Goal: Find specific page/section: Find specific page/section

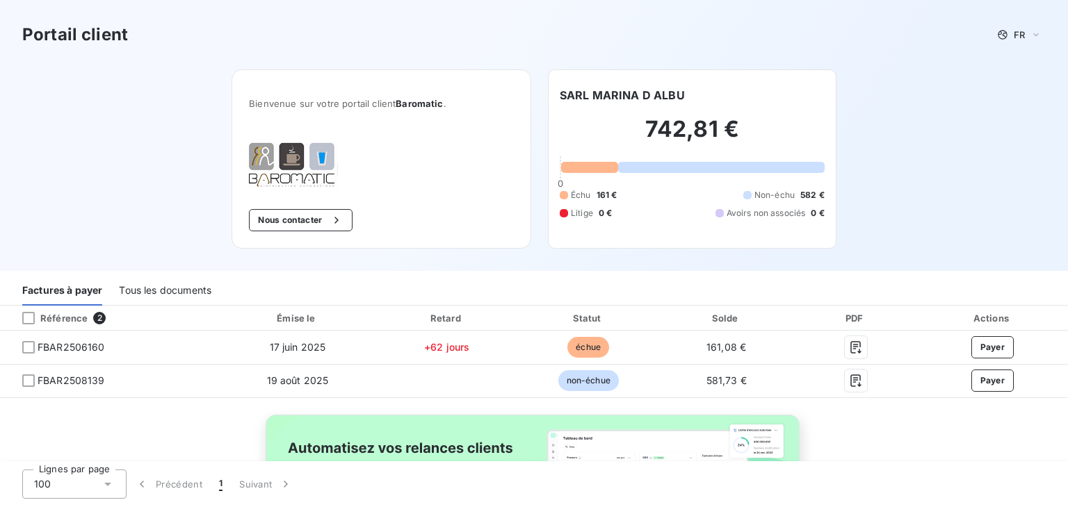
click at [200, 286] on div "Tous les documents" at bounding box center [165, 291] width 92 height 29
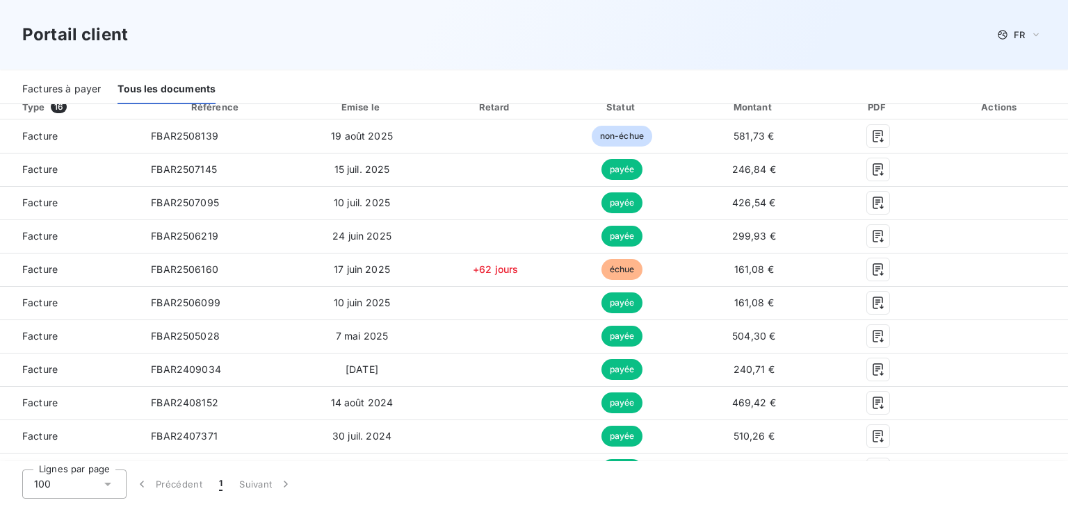
scroll to position [207, 0]
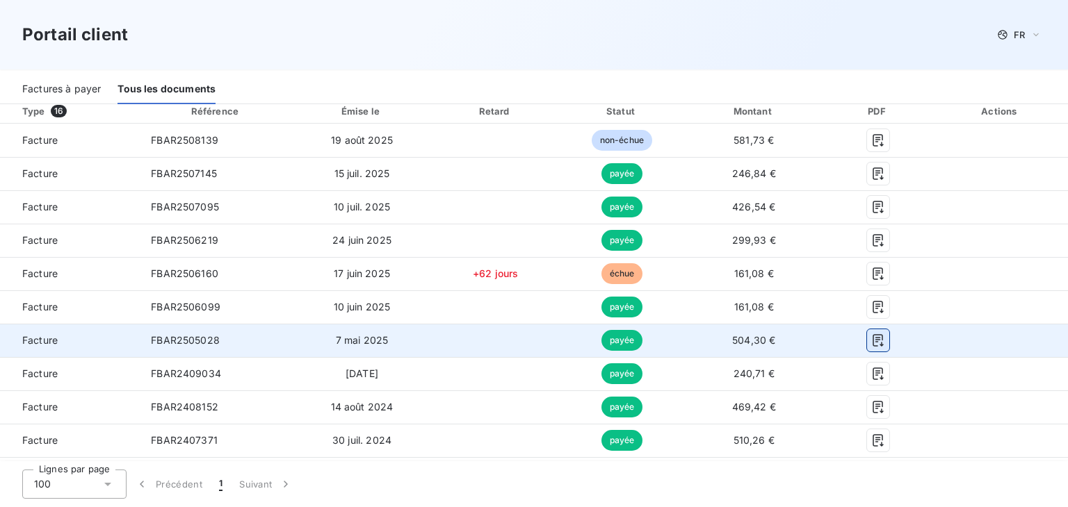
click at [871, 342] on icon "button" at bounding box center [878, 341] width 14 height 14
click at [874, 338] on icon "button" at bounding box center [878, 341] width 14 height 14
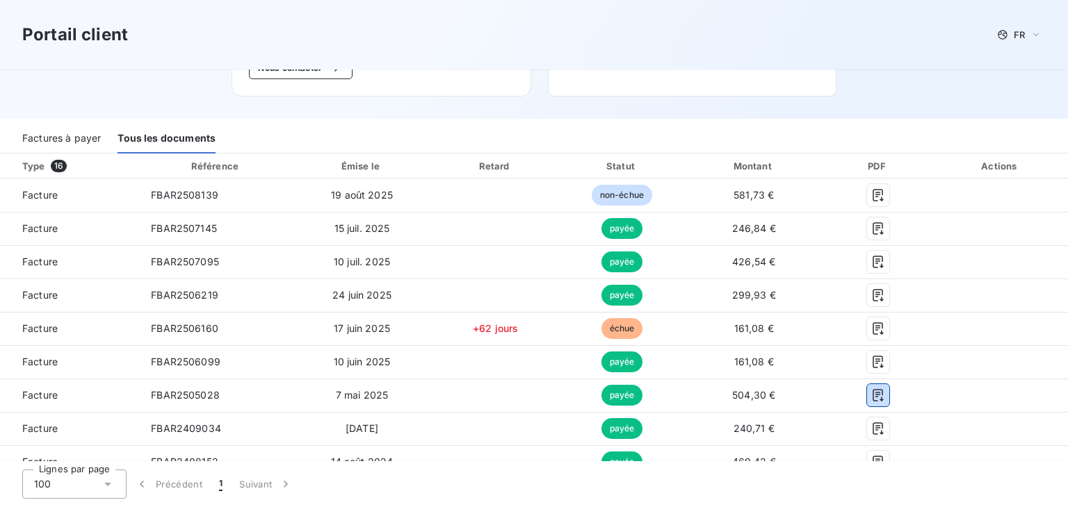
scroll to position [151, 0]
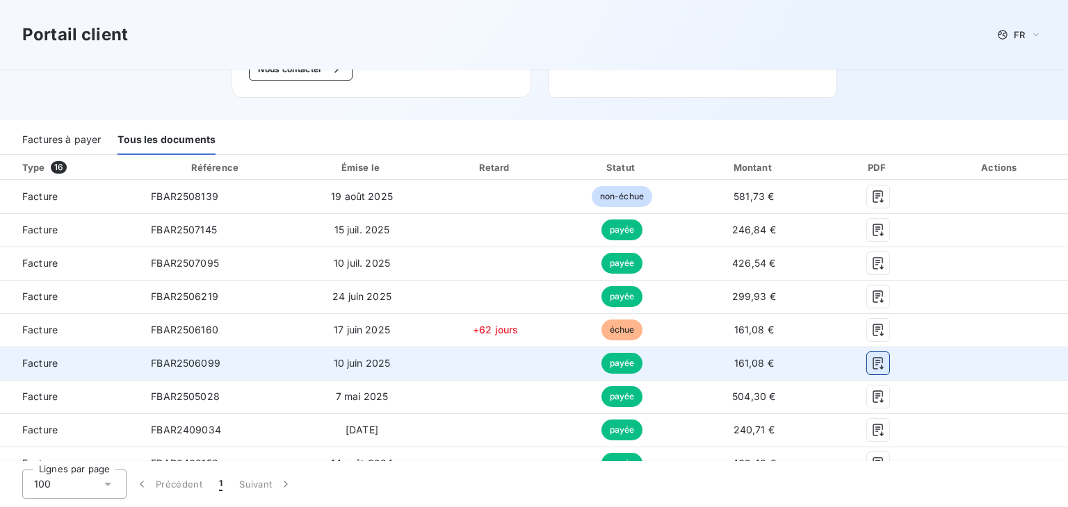
click at [871, 365] on icon "button" at bounding box center [878, 364] width 14 height 14
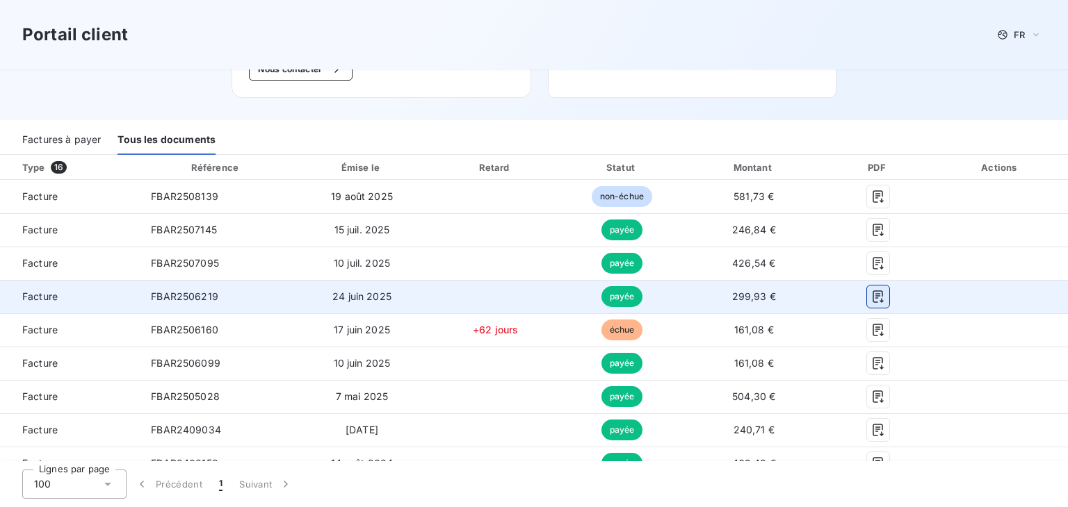
click at [871, 292] on icon "button" at bounding box center [878, 297] width 14 height 14
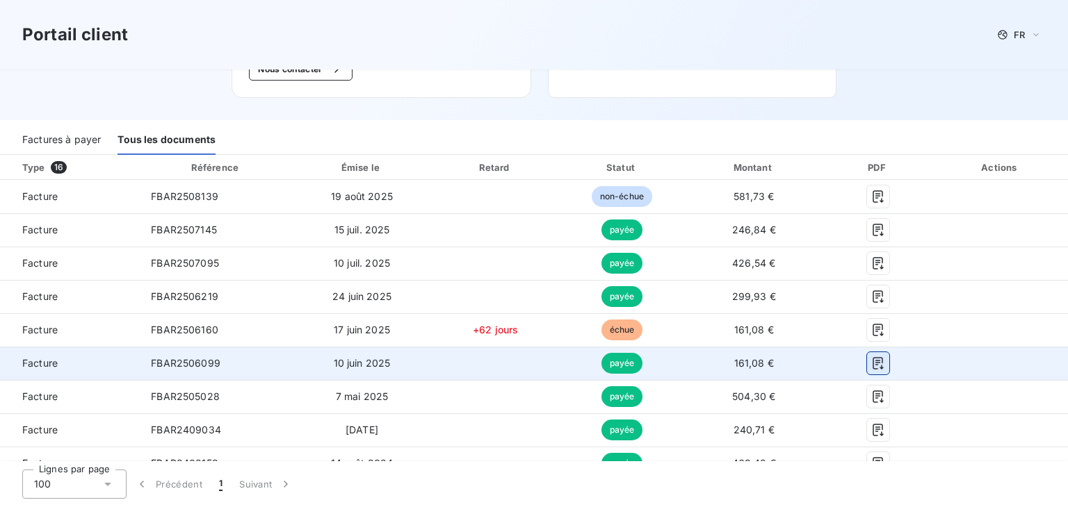
click at [871, 365] on icon "button" at bounding box center [878, 364] width 14 height 14
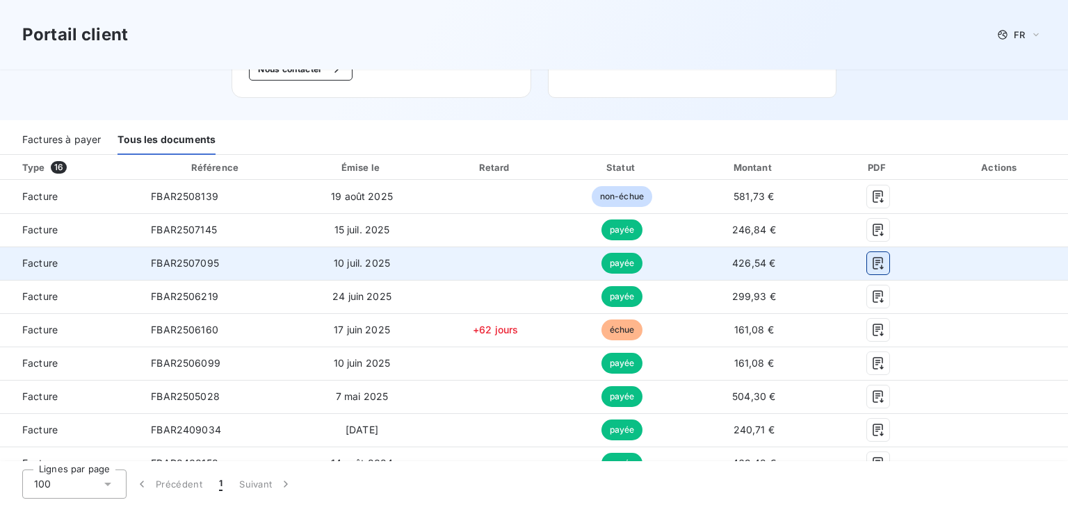
click at [871, 263] on icon "button" at bounding box center [878, 263] width 14 height 14
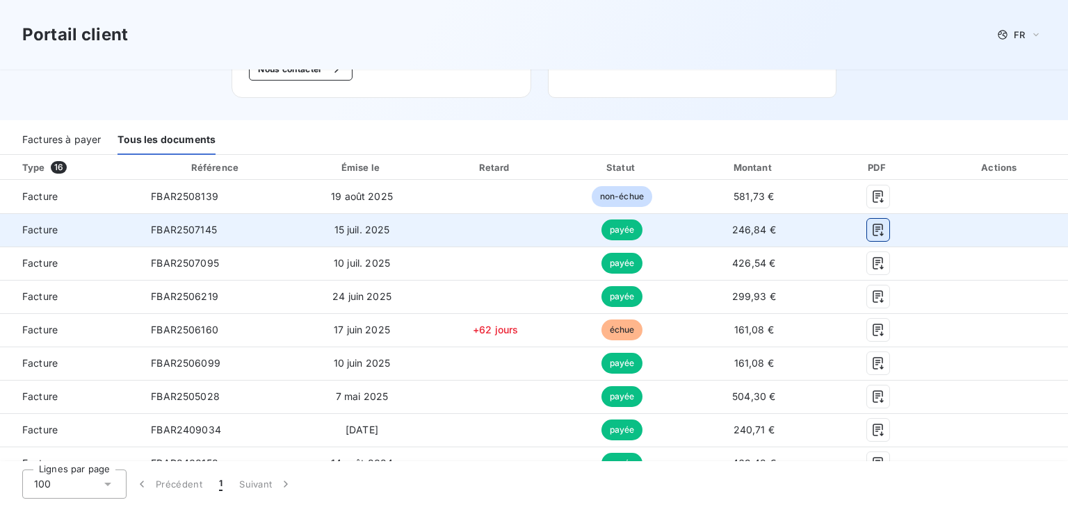
click at [867, 229] on button "button" at bounding box center [878, 230] width 22 height 22
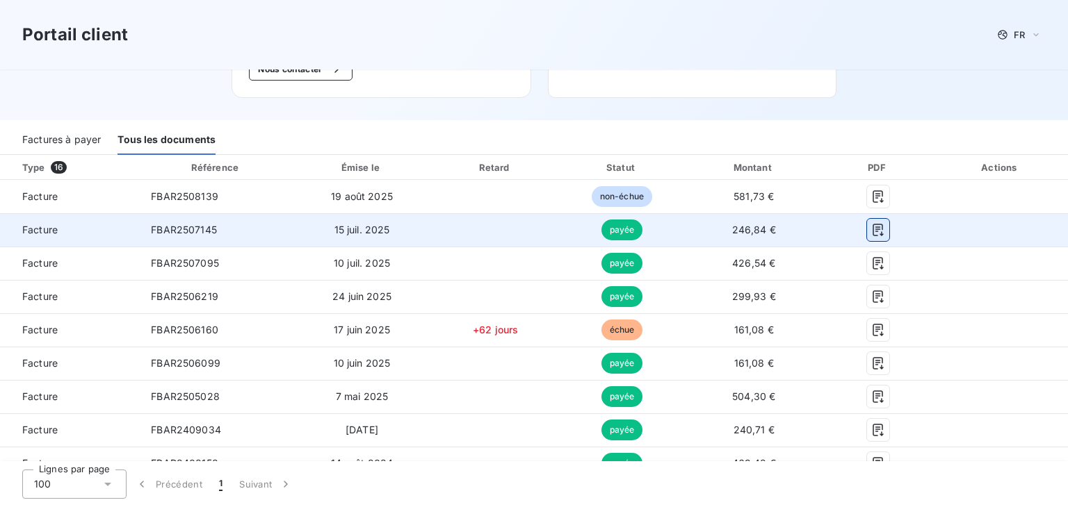
click at [871, 235] on icon "button" at bounding box center [878, 230] width 14 height 14
